Goal: Check status

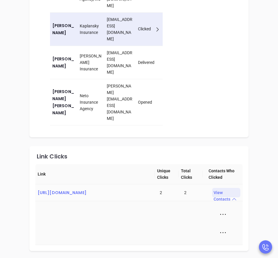
scroll to position [558, 0]
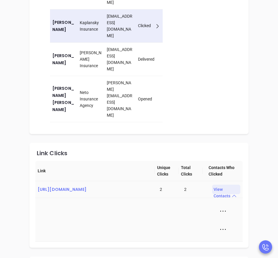
click at [223, 184] on div "View Contacts" at bounding box center [226, 188] width 28 height 9
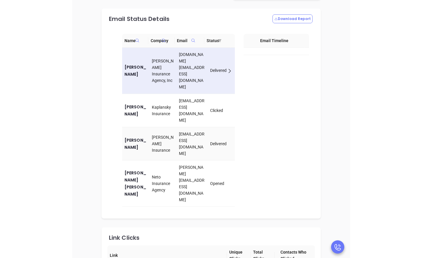
scroll to position [471, 0]
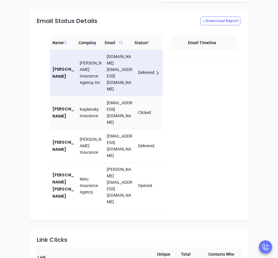
click at [152, 102] on td "Clicked" at bounding box center [149, 112] width 27 height 33
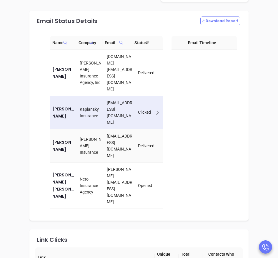
click at [148, 142] on div "Delivered" at bounding box center [149, 145] width 23 height 6
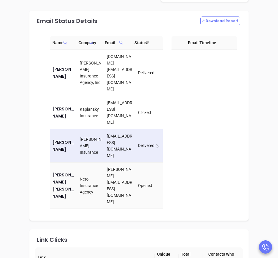
click at [148, 162] on td "Opened" at bounding box center [149, 185] width 27 height 46
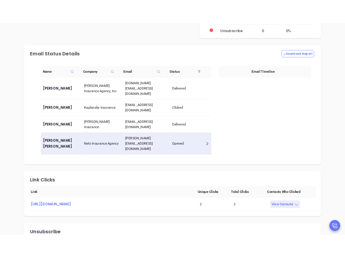
scroll to position [428, 0]
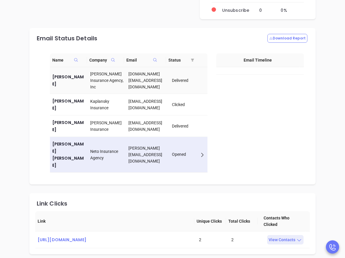
click at [187, 78] on div "Delivered" at bounding box center [188, 80] width 33 height 6
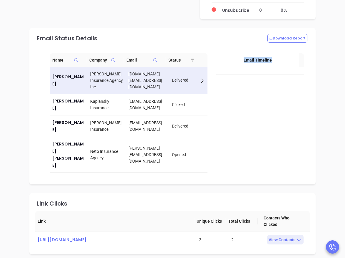
drag, startPoint x: 274, startPoint y: 60, endPoint x: 242, endPoint y: 61, distance: 32.3
click at [242, 61] on th "Email Timeline" at bounding box center [257, 60] width 83 height 14
copy th "Email Timeline"
click at [170, 102] on td "Clicked" at bounding box center [189, 104] width 38 height 21
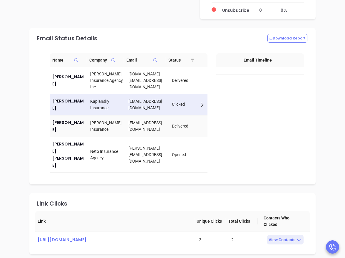
click at [181, 120] on td "Delivered" at bounding box center [189, 125] width 38 height 21
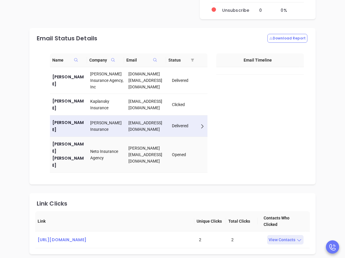
scroll to position [542, 0]
